Goal: Find specific page/section: Find specific page/section

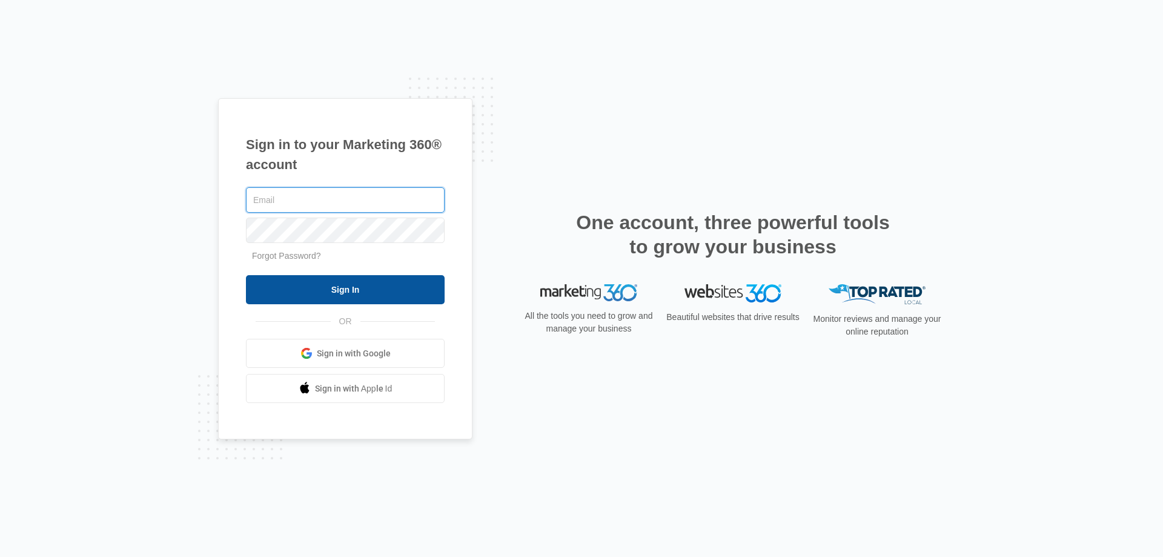
type input "[EMAIL_ADDRESS][DOMAIN_NAME]"
click at [372, 283] on input "Sign In" at bounding box center [345, 289] width 199 height 29
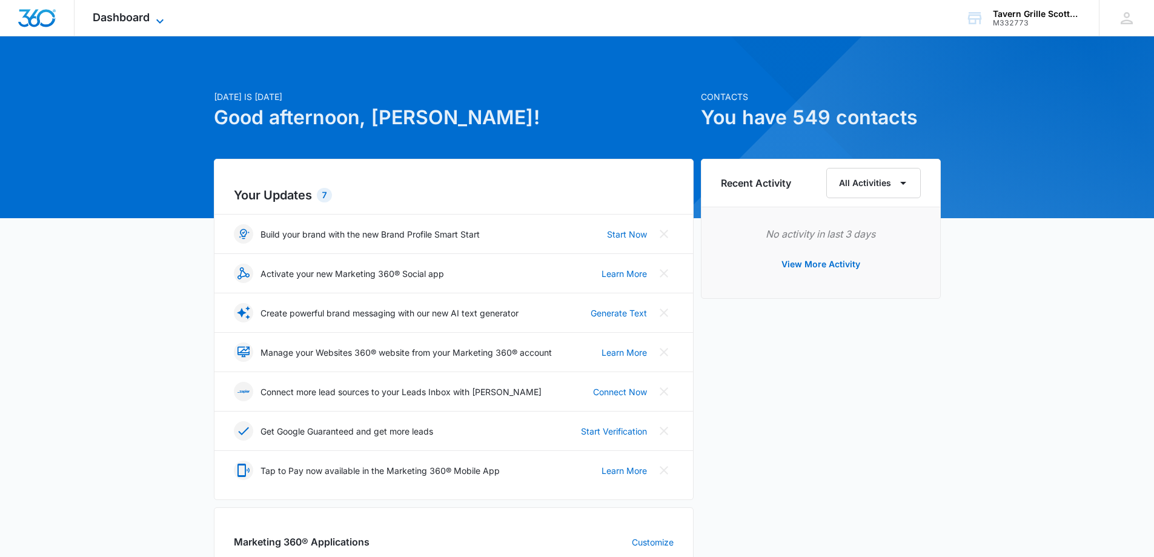
click at [113, 13] on span "Dashboard" at bounding box center [121, 17] width 57 height 13
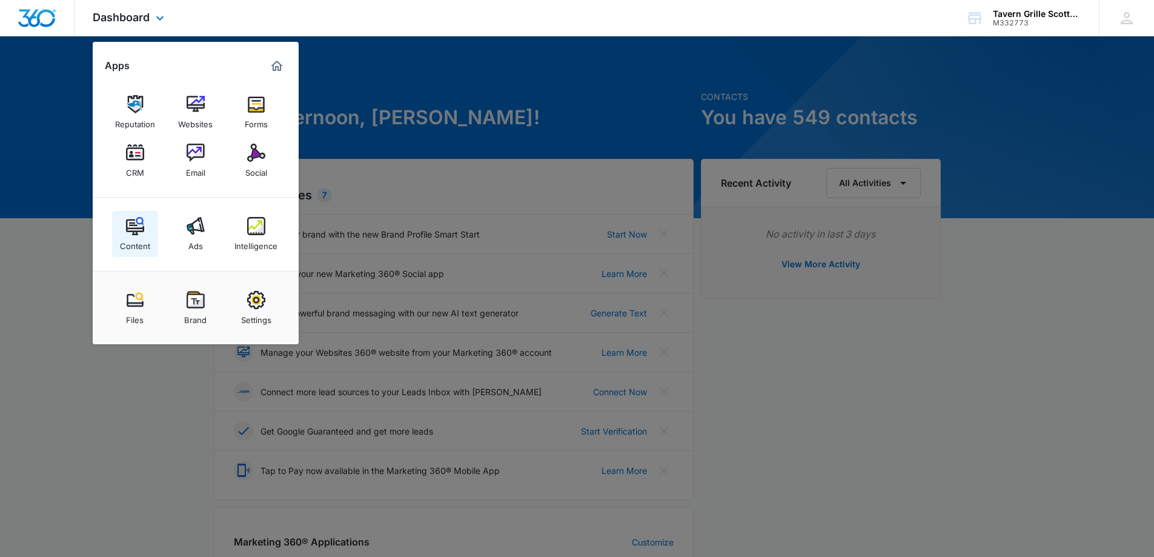
click at [147, 224] on link "Content" at bounding box center [135, 234] width 46 height 46
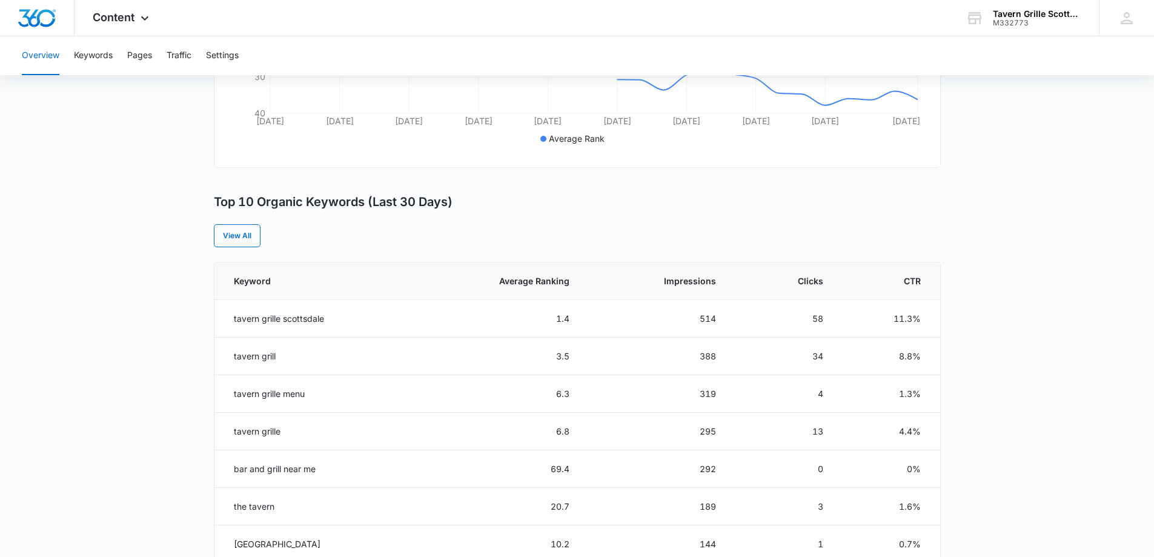
scroll to position [368, 0]
